Goal: Task Accomplishment & Management: Manage account settings

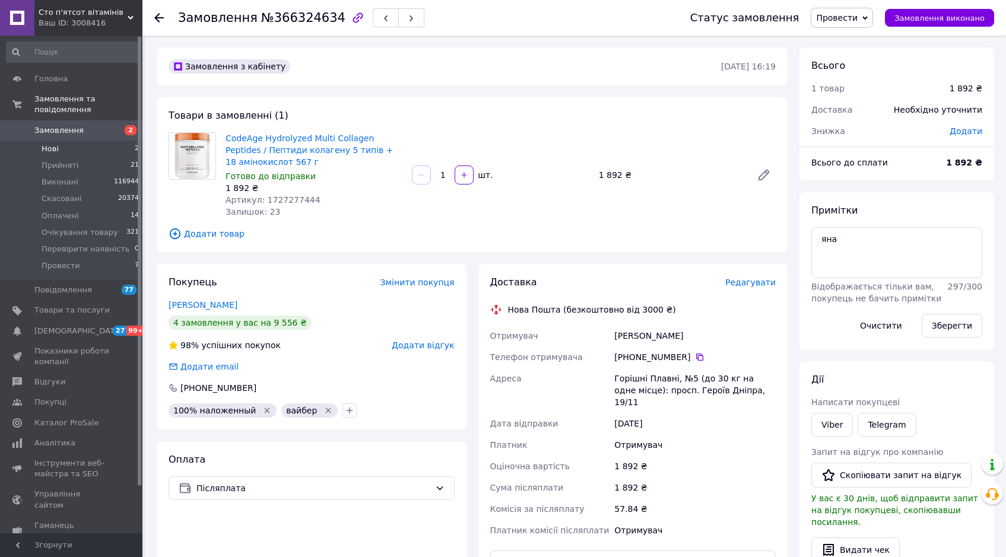
click at [84, 141] on li "Нові 2" at bounding box center [73, 149] width 146 height 17
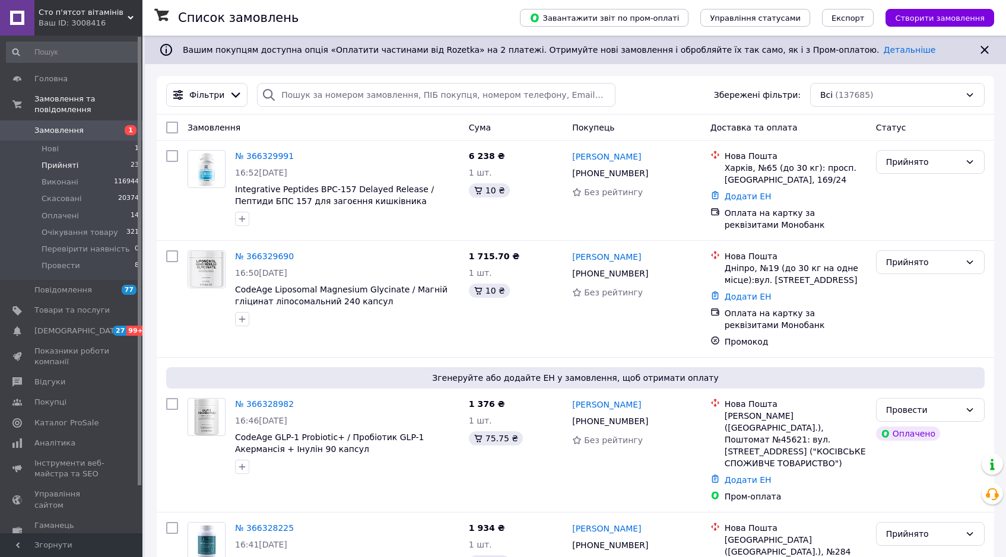
click at [91, 157] on li "Прийняті 23" at bounding box center [73, 165] width 146 height 17
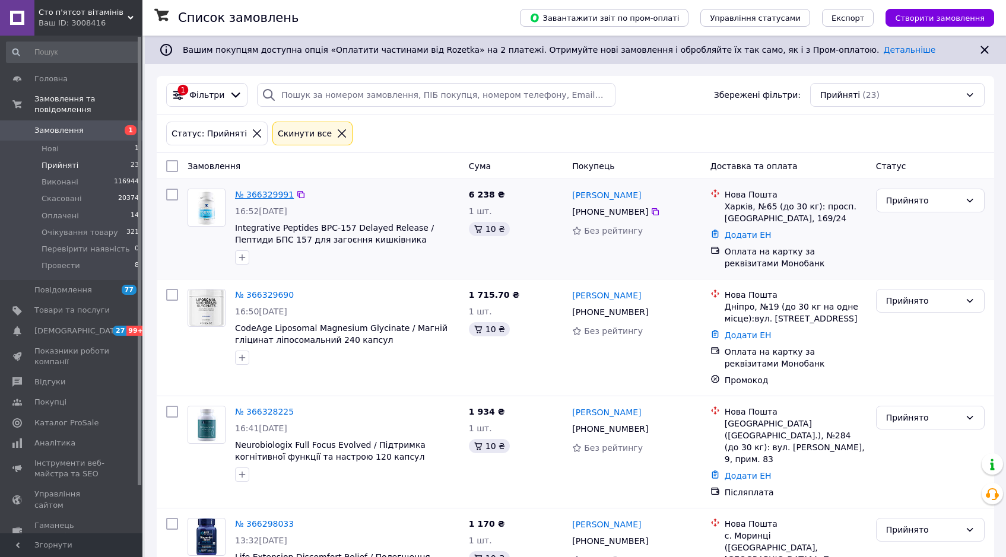
click at [274, 192] on link "№ 366329991" at bounding box center [264, 194] width 59 height 9
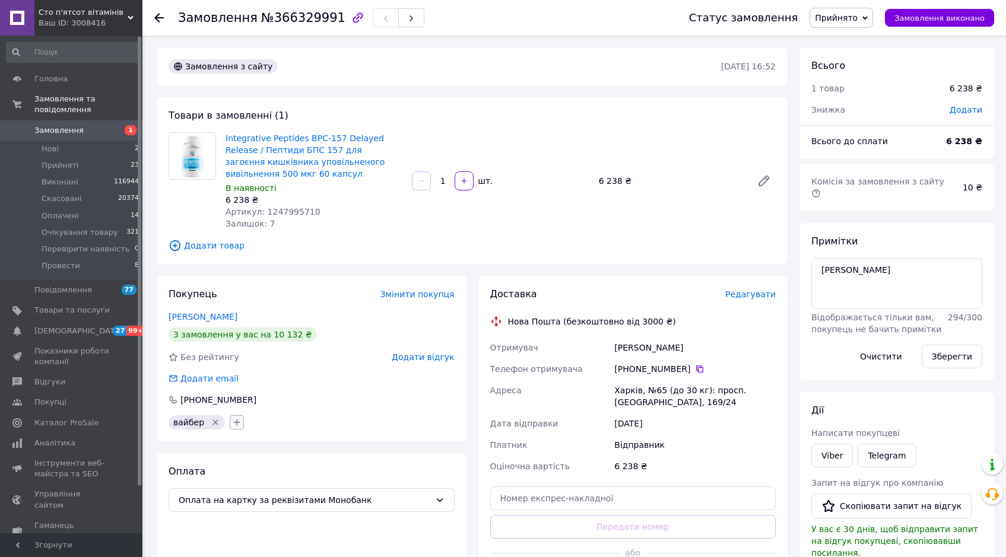
click at [235, 418] on icon "button" at bounding box center [236, 422] width 9 height 9
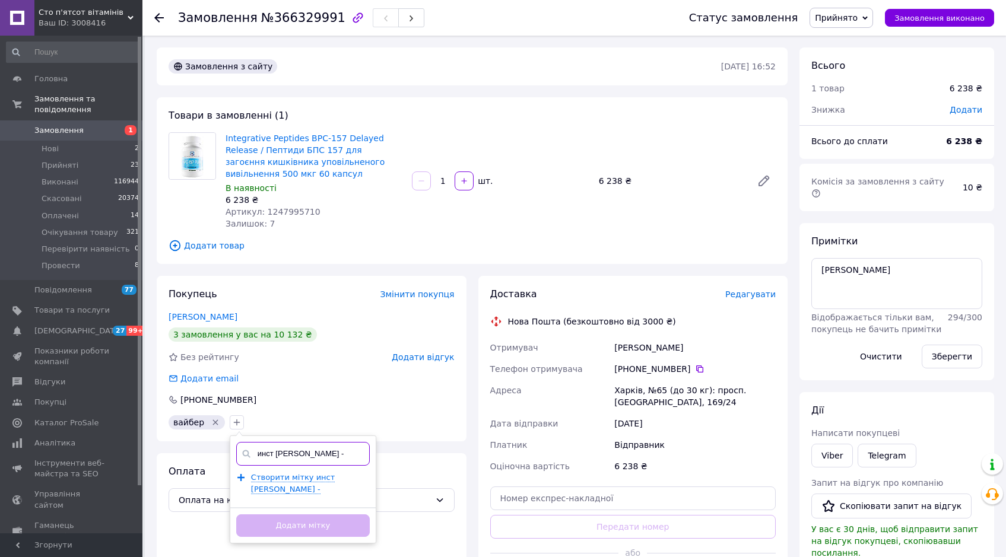
paste input "inna.tverdokhlib"
type input "инст Інна Твердохліб - inna.tverdokhlib"
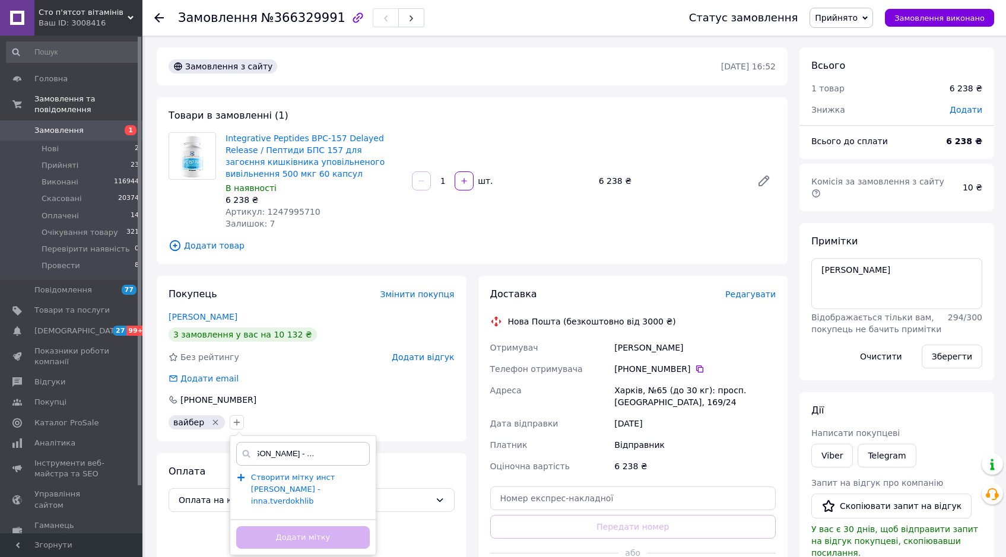
click at [295, 478] on span "Створити мітку инст Інна Твердохліб - inna.tverdokhlib" at bounding box center [293, 489] width 84 height 33
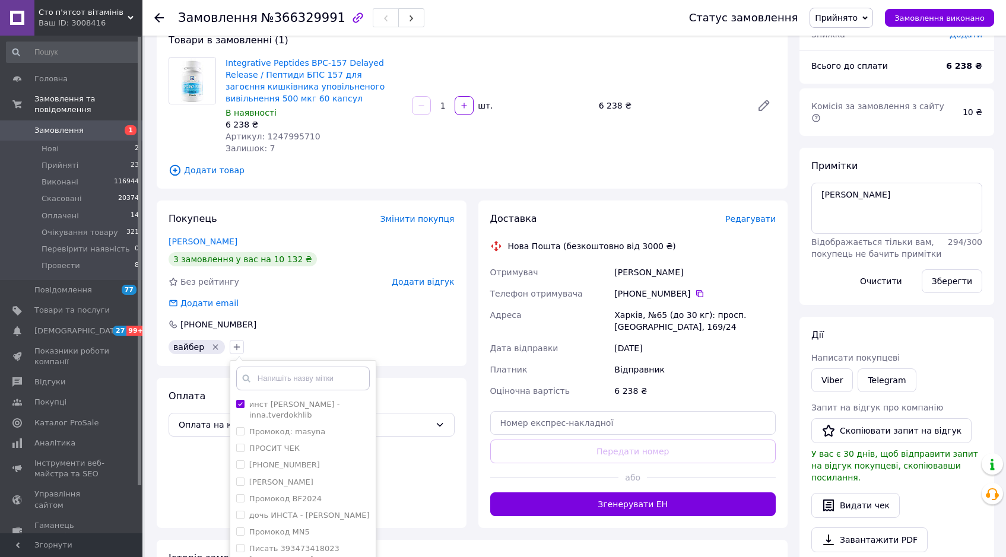
scroll to position [231, 0]
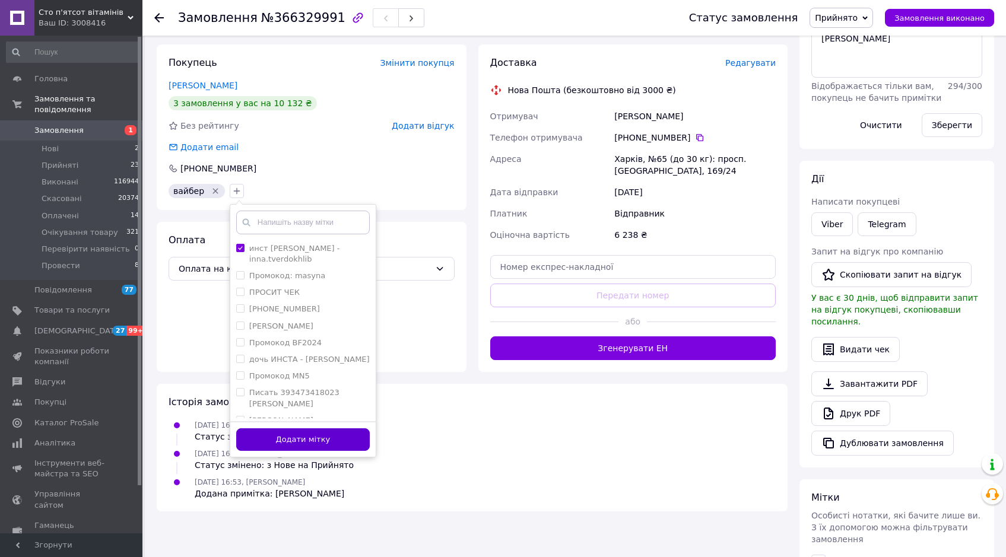
click at [345, 428] on button "Додати мітку" at bounding box center [302, 439] width 133 height 23
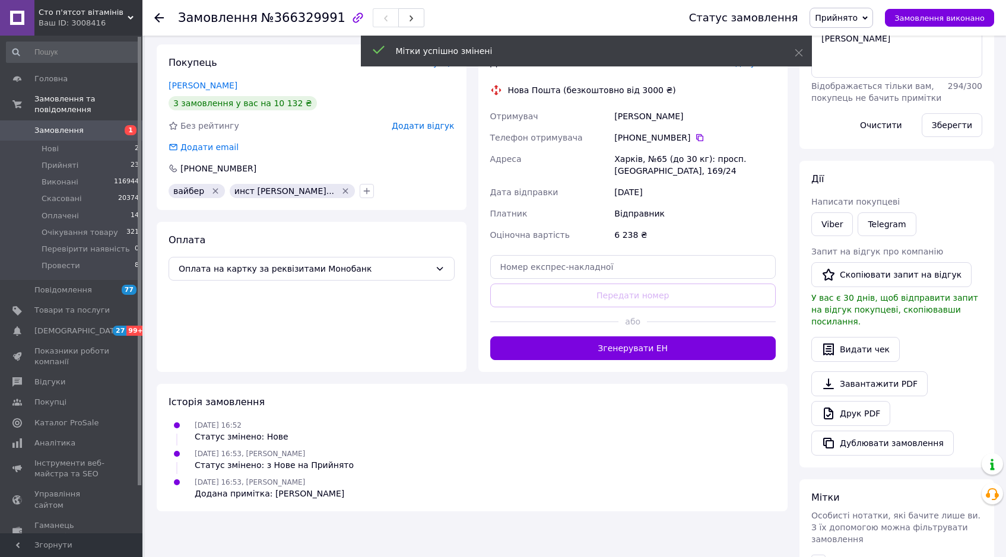
click at [320, 324] on div "Оплата Оплата на картку за реквізитами Монобанк" at bounding box center [312, 297] width 310 height 150
click at [365, 327] on div "Оплата Оплата на картку за реквізитами Монобанк" at bounding box center [312, 297] width 310 height 150
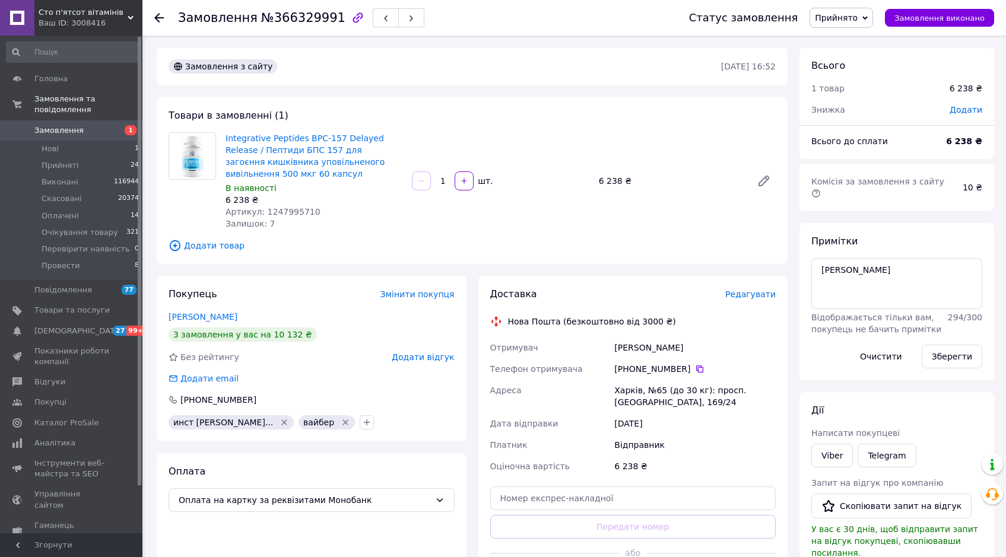
click at [157, 17] on use at bounding box center [158, 17] width 9 height 9
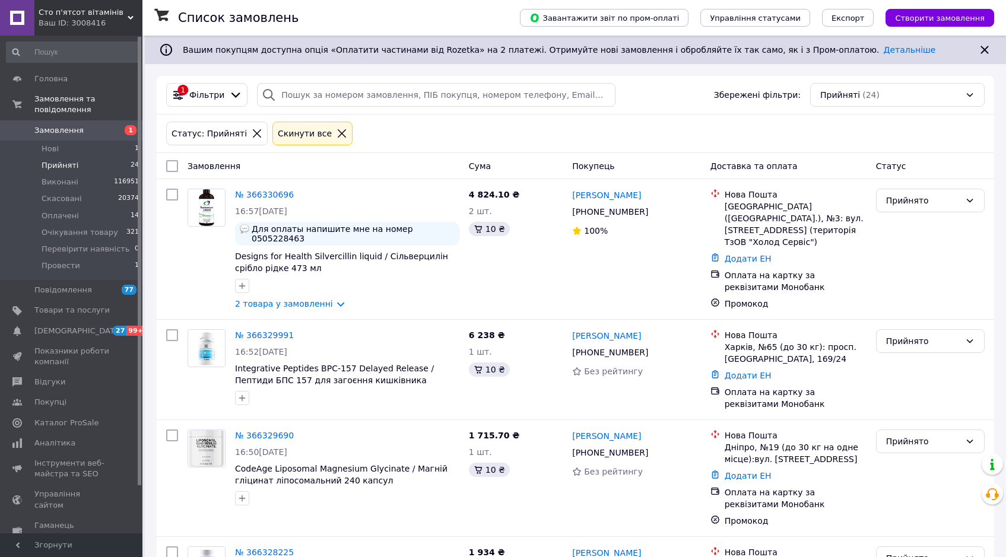
click at [336, 134] on icon at bounding box center [341, 133] width 11 height 11
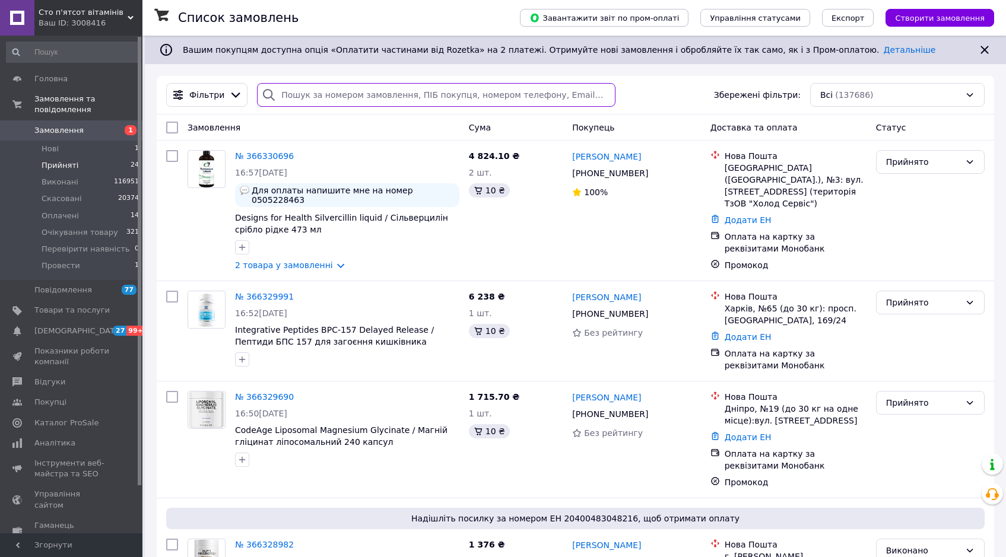
click at [304, 90] on input "search" at bounding box center [436, 95] width 358 height 24
paste input "380505228463"
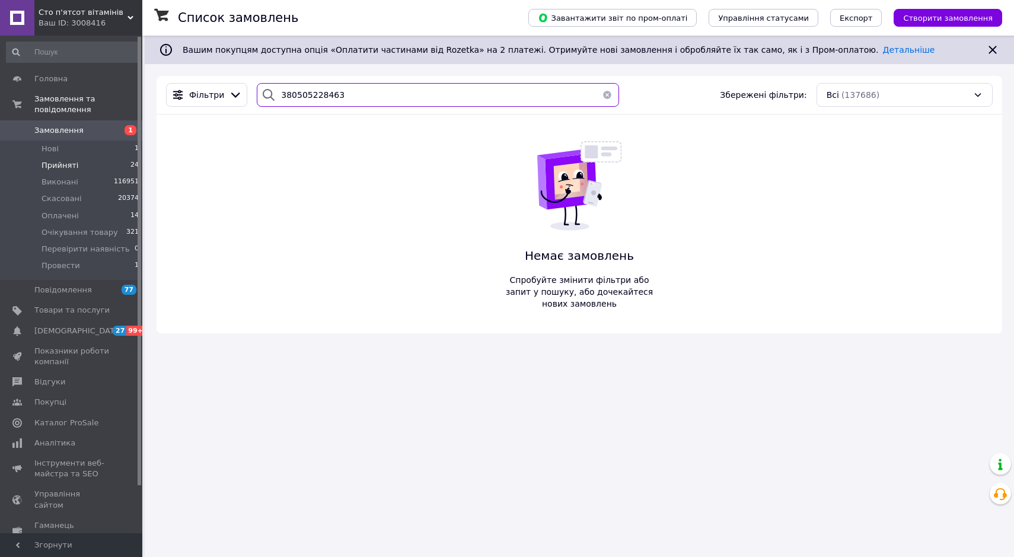
click at [307, 91] on input "380505228463" at bounding box center [438, 95] width 362 height 24
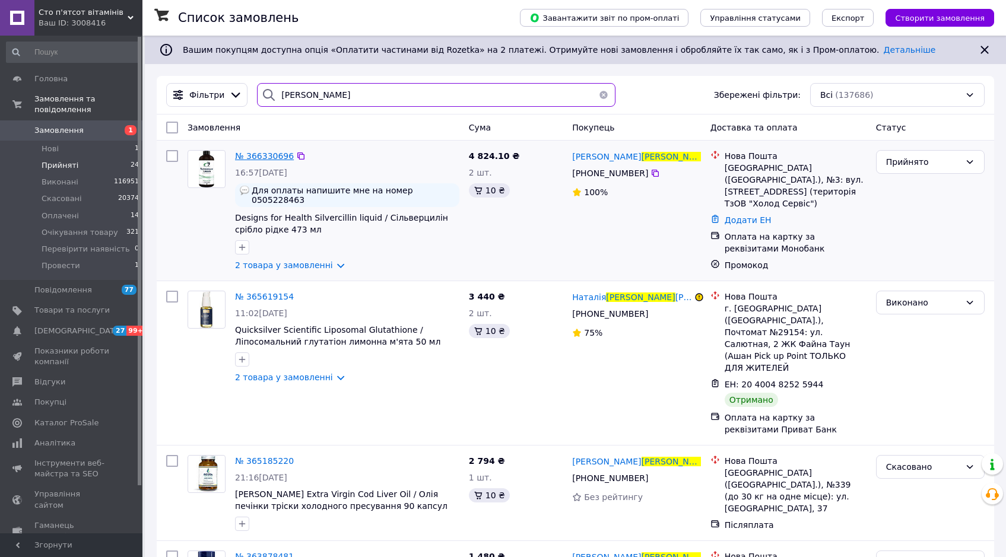
type input "[PERSON_NAME]"
click at [265, 151] on span "№ 366330696" at bounding box center [264, 155] width 59 height 9
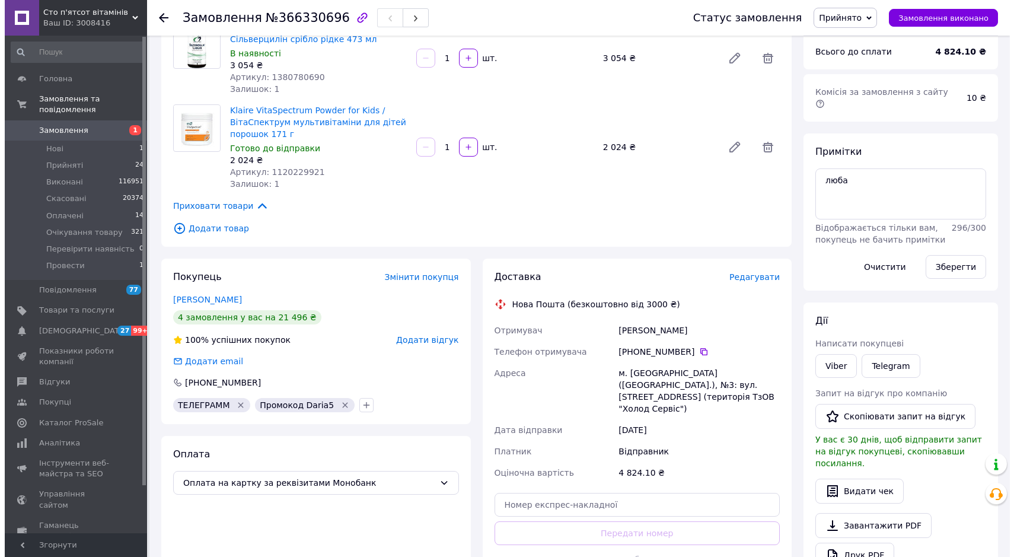
scroll to position [113, 0]
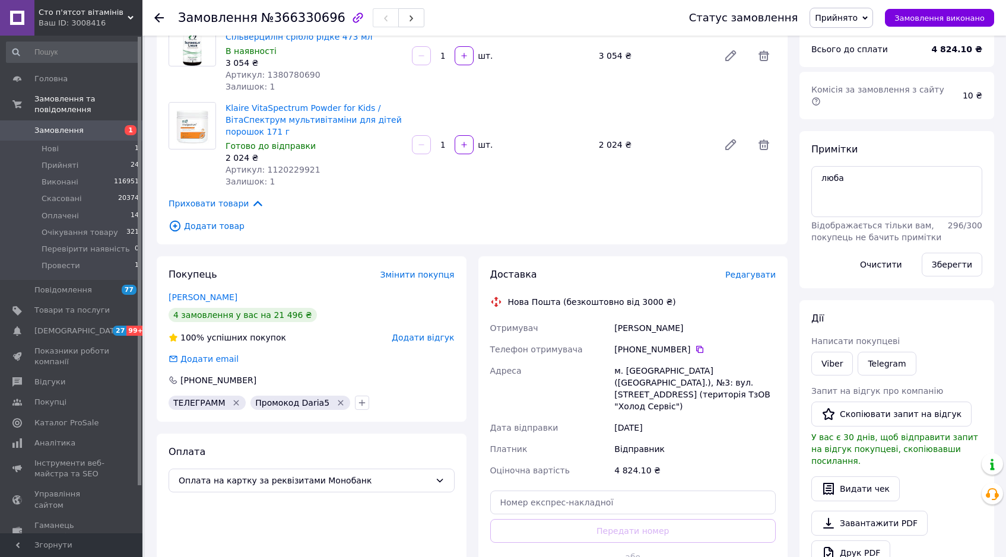
click at [756, 275] on span "Редагувати" at bounding box center [750, 274] width 50 height 9
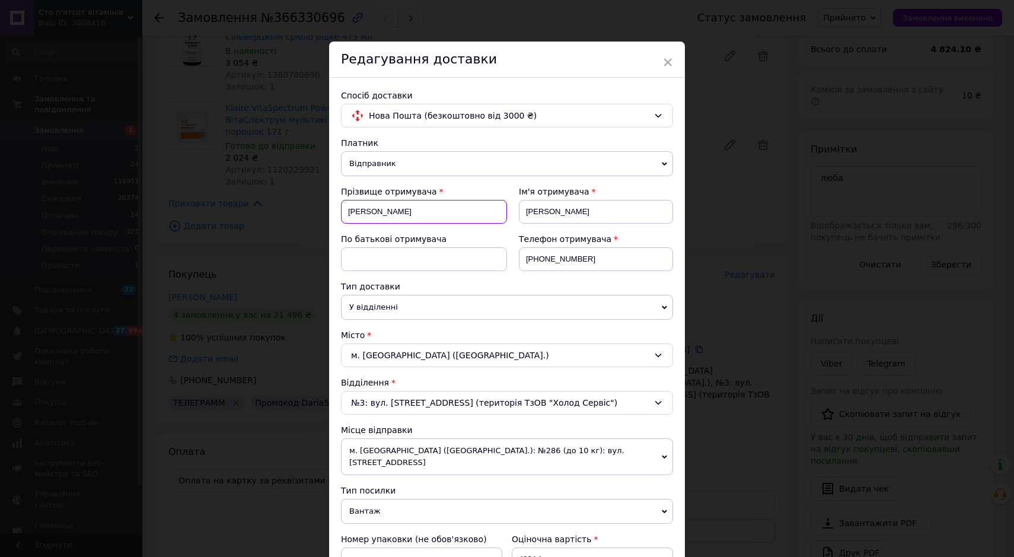
click at [365, 207] on input "[PERSON_NAME]" at bounding box center [424, 212] width 166 height 24
paste input "ацька [PERSON_NAME]"
click at [394, 212] on input "[PERSON_NAME]" at bounding box center [424, 212] width 166 height 24
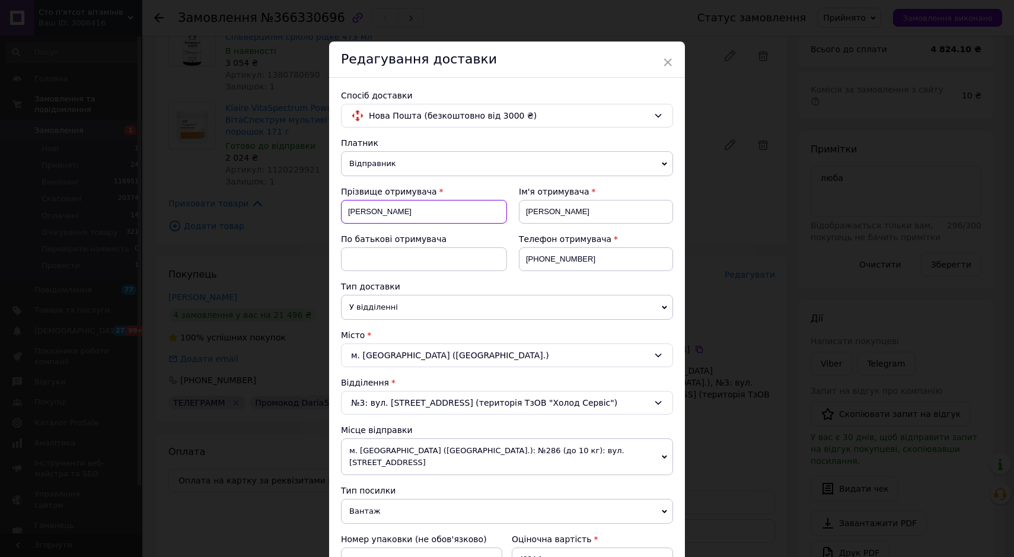
type input "[PERSON_NAME]"
click at [544, 208] on input "[PERSON_NAME]" at bounding box center [596, 212] width 154 height 24
paste input "[PERSON_NAME]"
type input "[PERSON_NAME]"
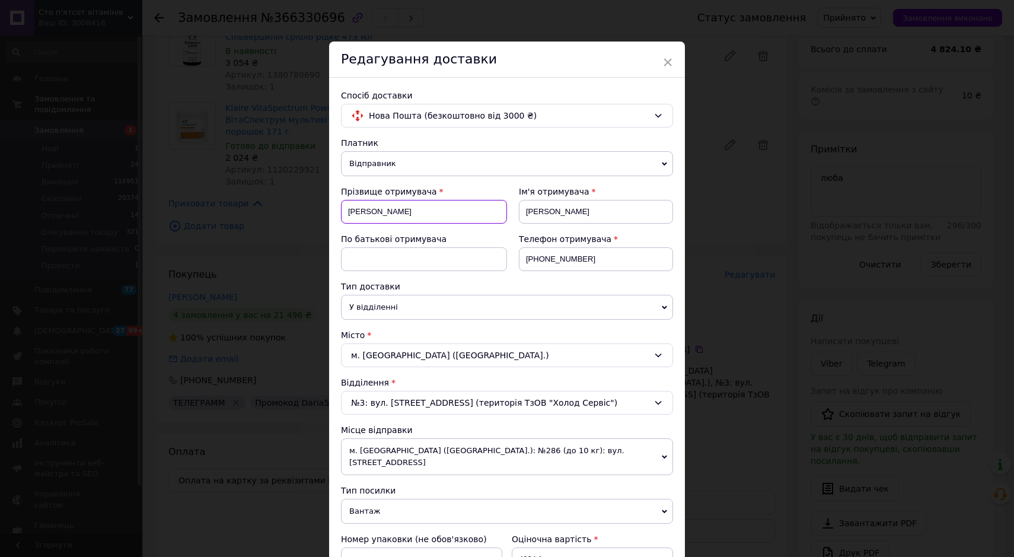
click at [398, 211] on input "[PERSON_NAME]" at bounding box center [424, 212] width 166 height 24
type input "Шацька"
drag, startPoint x: 538, startPoint y: 259, endPoint x: 583, endPoint y: 256, distance: 44.6
click at [583, 256] on input "[PHONE_NUMBER]" at bounding box center [596, 259] width 154 height 24
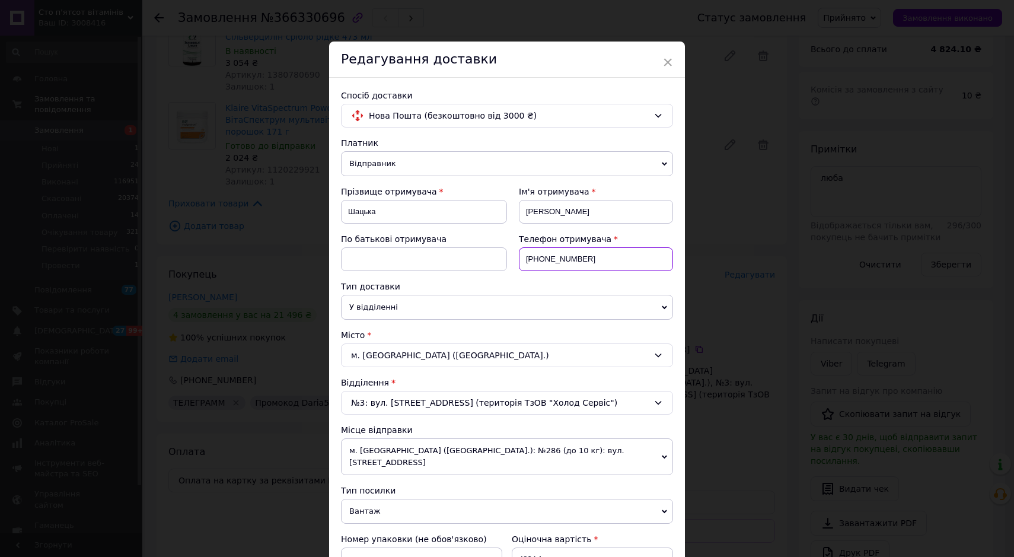
paste input "77379622"
type input "[PHONE_NUMBER]"
click at [409, 358] on div "м. [GEOGRAPHIC_DATA] ([GEOGRAPHIC_DATA].)" at bounding box center [507, 355] width 332 height 24
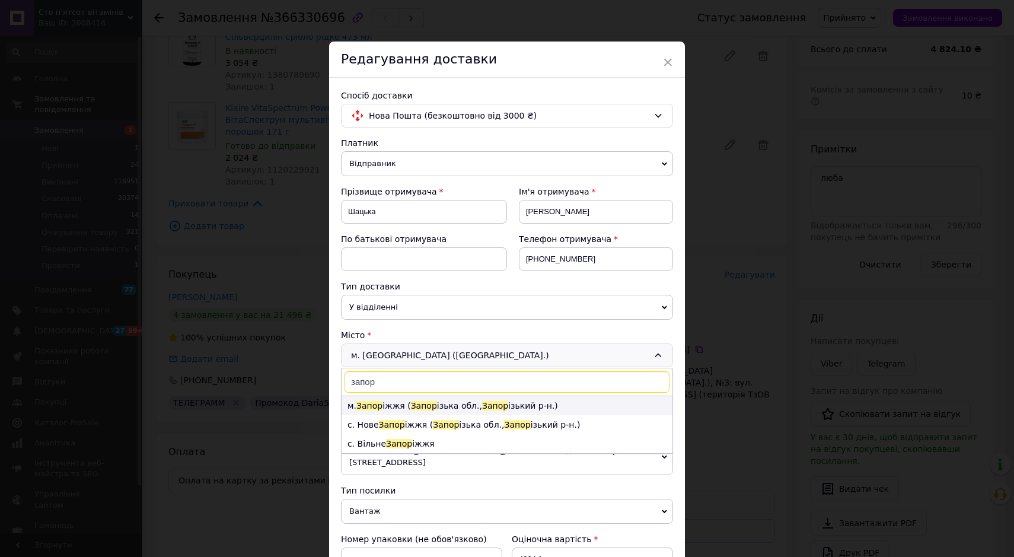
type input "запор"
click at [399, 402] on li "м. Запор іжжя ( Запор ізька обл., Запор ізький р-н.)" at bounding box center [507, 405] width 331 height 19
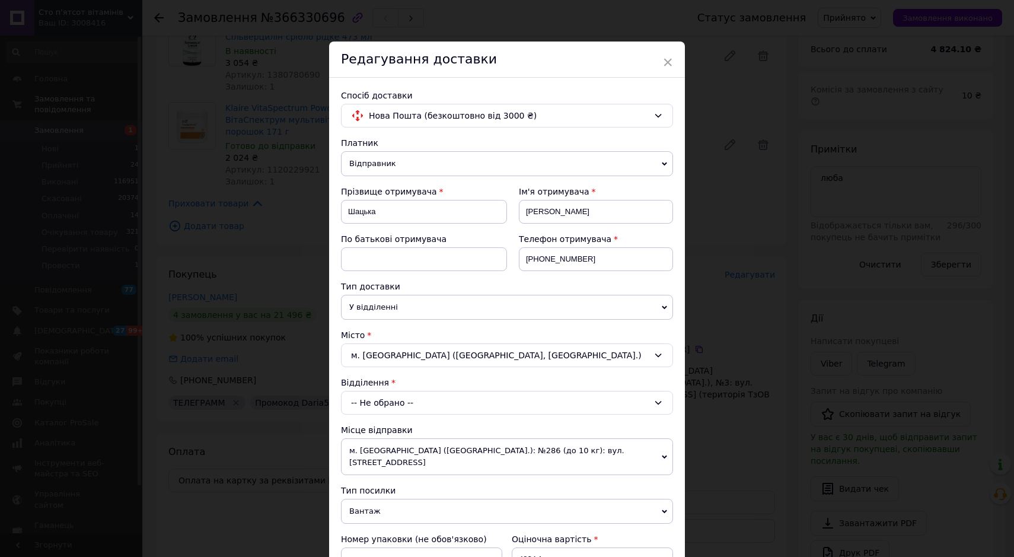
click at [379, 305] on span "У відділенні" at bounding box center [507, 307] width 332 height 25
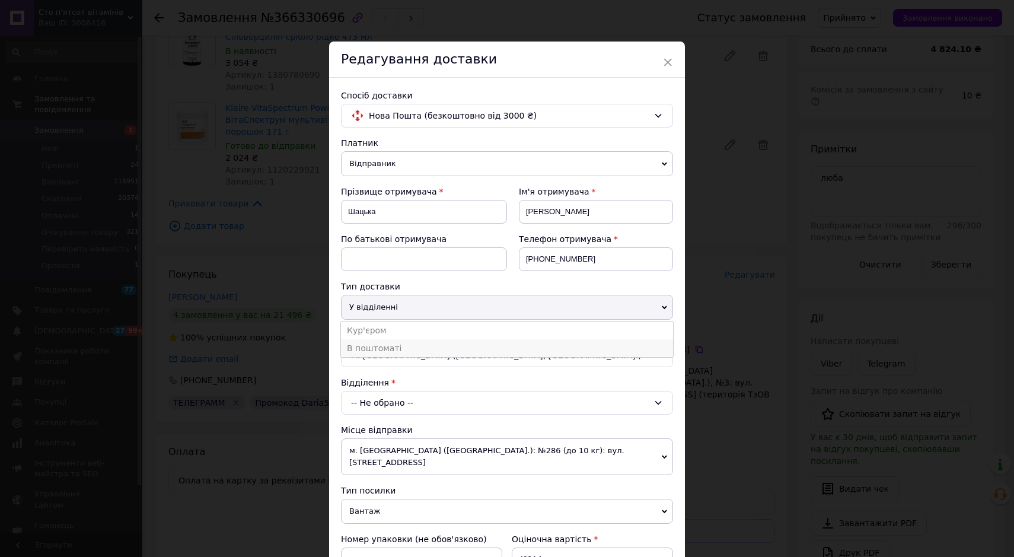
click at [376, 345] on li "В поштоматі" at bounding box center [507, 348] width 332 height 18
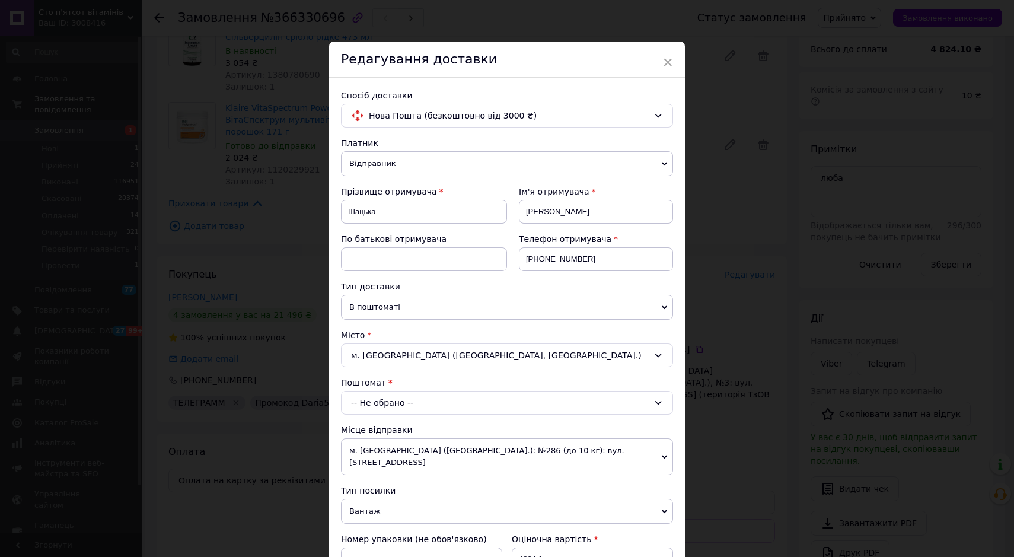
click at [375, 405] on div "-- Не обрано --" at bounding box center [507, 403] width 332 height 24
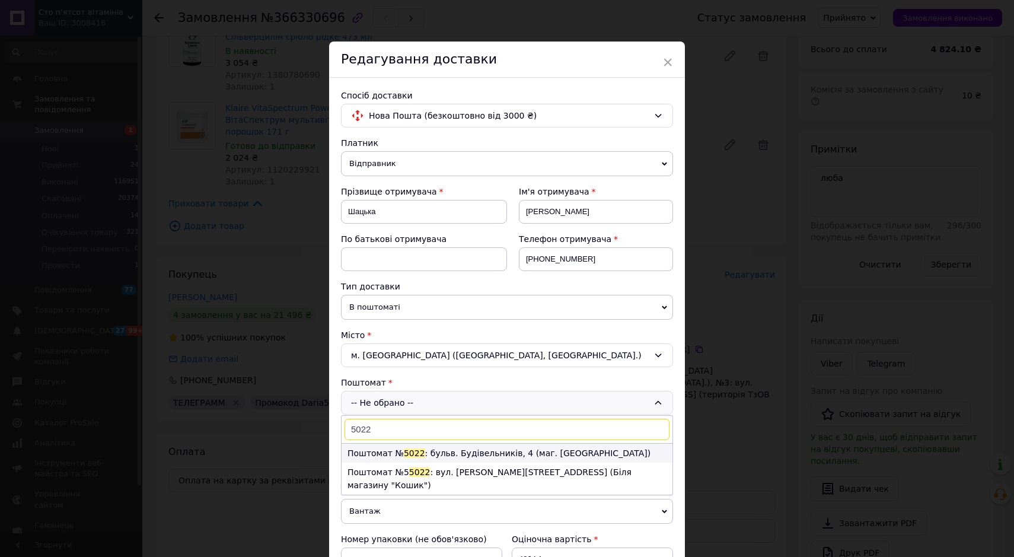
type input "5022"
click at [495, 450] on li "Поштомат № 5022 : бульв. Будівельників, 4 (маг. [GEOGRAPHIC_DATA])" at bounding box center [507, 453] width 331 height 19
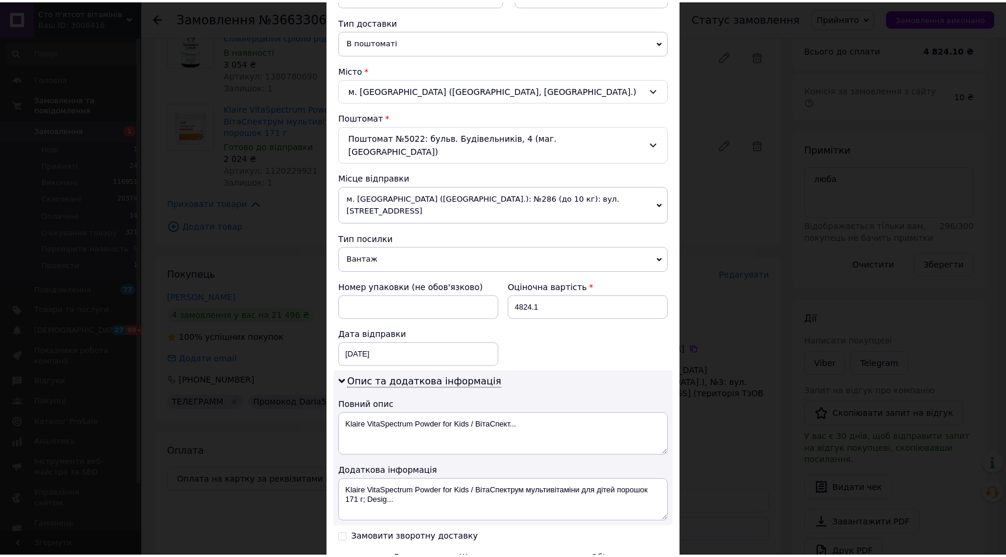
scroll to position [385, 0]
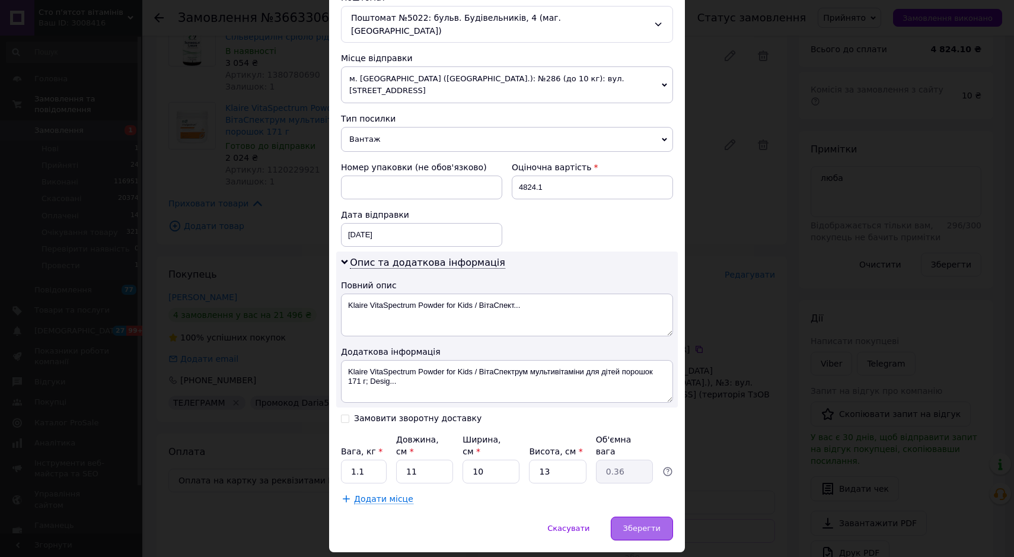
click at [639, 517] on div "Зберегти" at bounding box center [642, 529] width 62 height 24
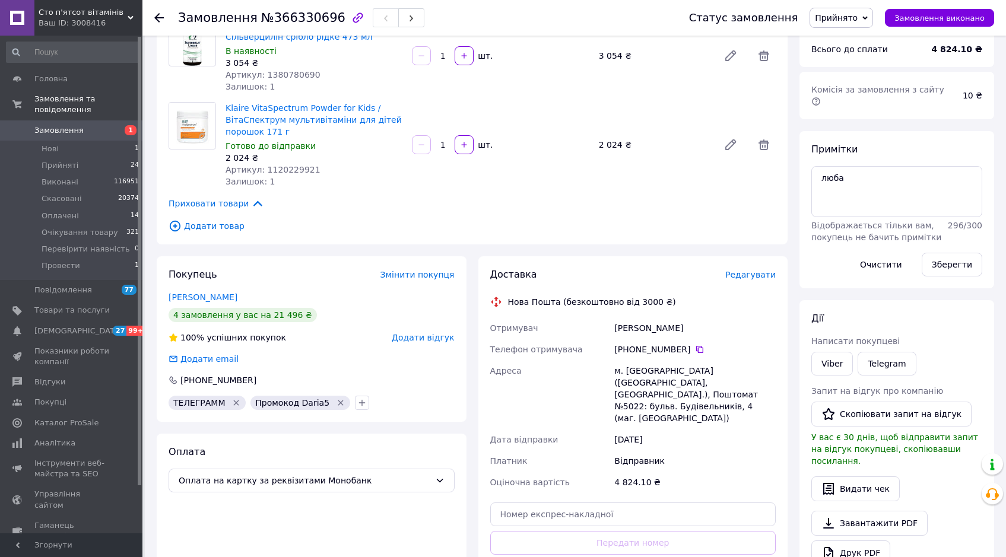
click at [857, 21] on span "Прийнято" at bounding box center [835, 17] width 43 height 9
click at [852, 128] on li "Провести" at bounding box center [860, 131] width 100 height 18
